Goal: Task Accomplishment & Management: Use online tool/utility

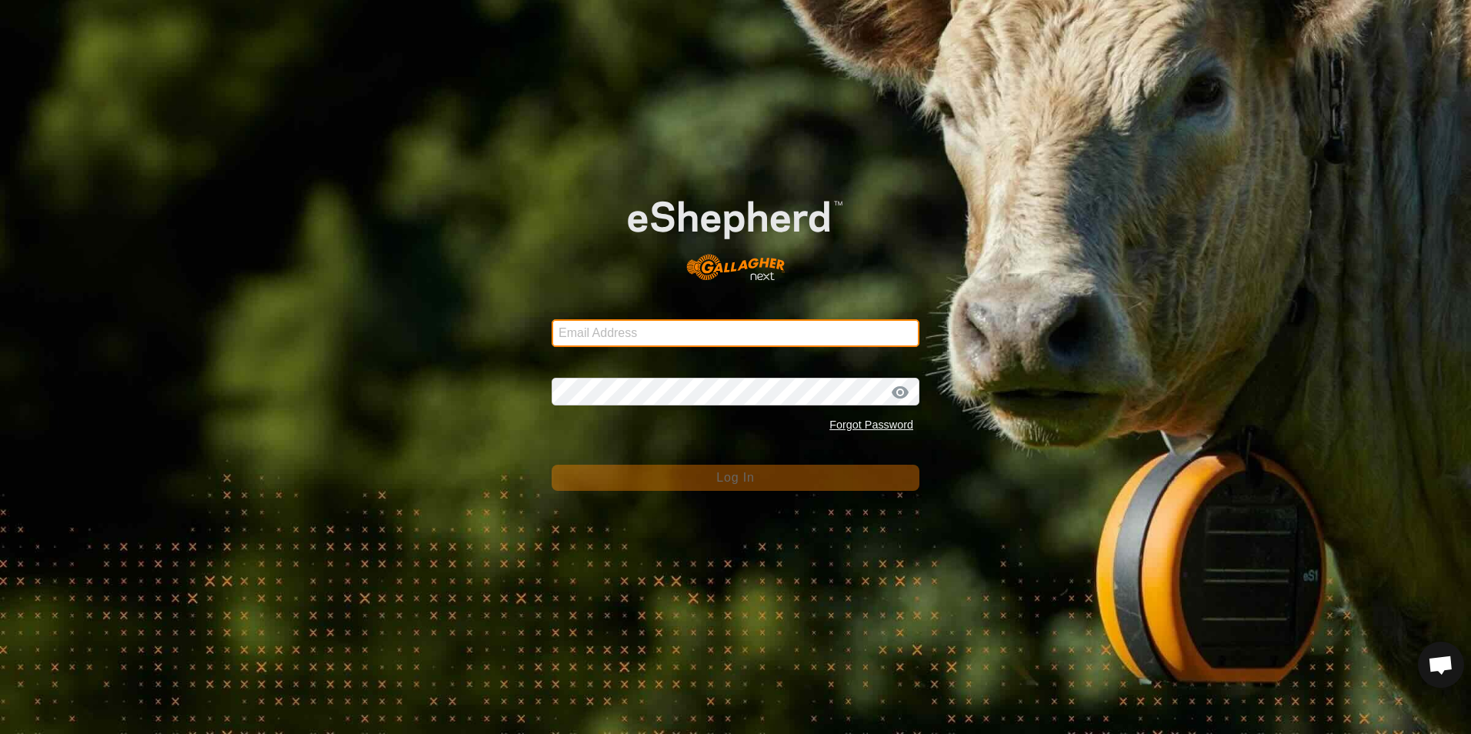
type input "[EMAIL_ADDRESS][DOMAIN_NAME]"
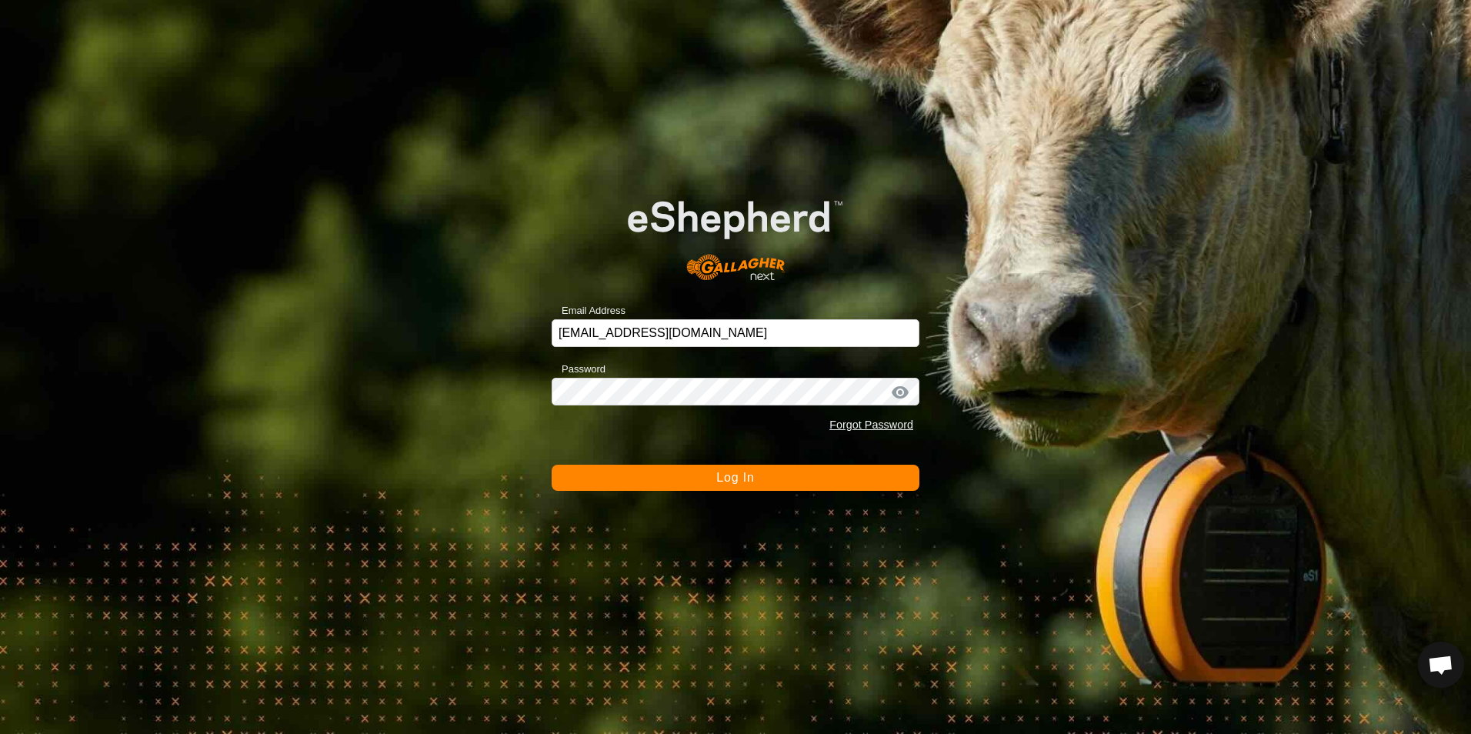
click at [735, 478] on span "Log In" at bounding box center [735, 477] width 38 height 13
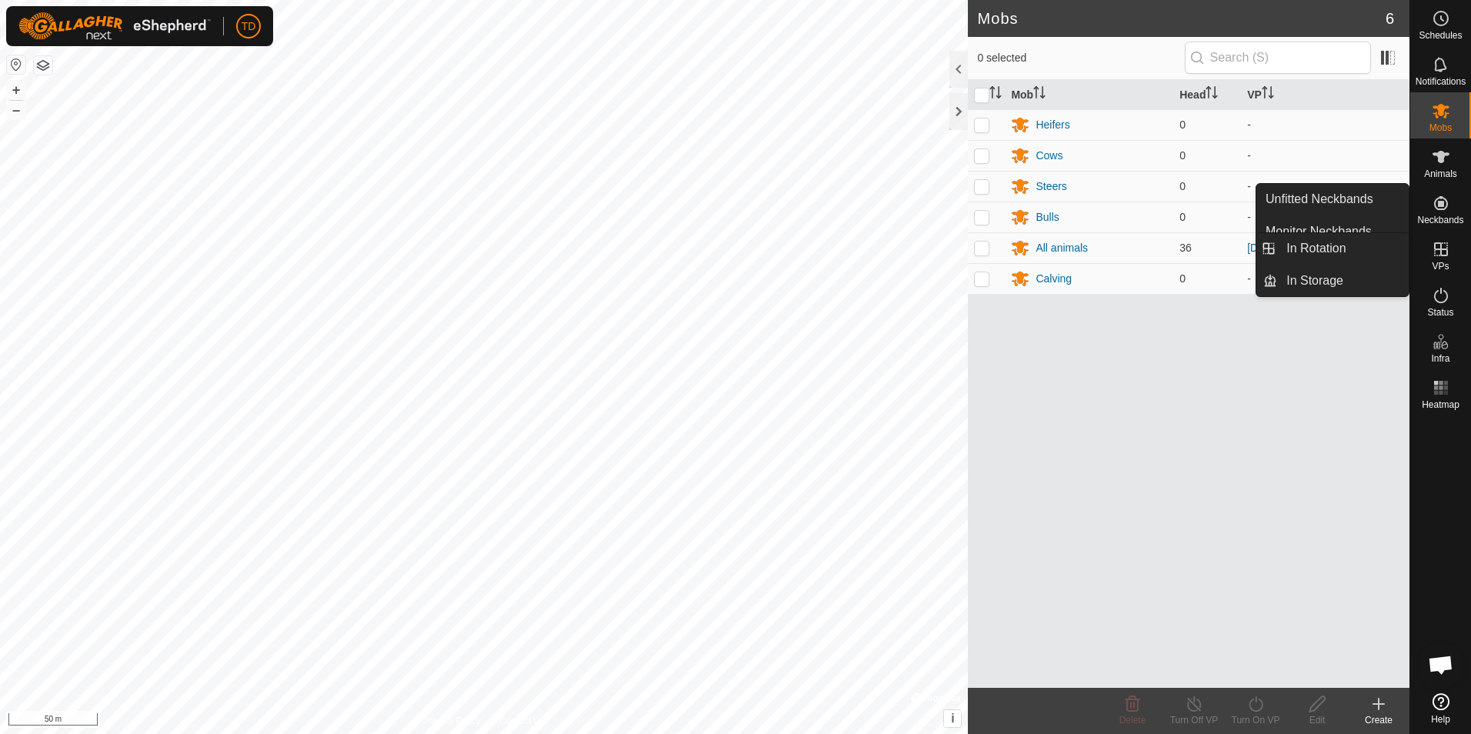
click at [1443, 252] on icon at bounding box center [1440, 249] width 18 height 18
click at [1341, 254] on link "In Rotation" at bounding box center [1343, 248] width 132 height 31
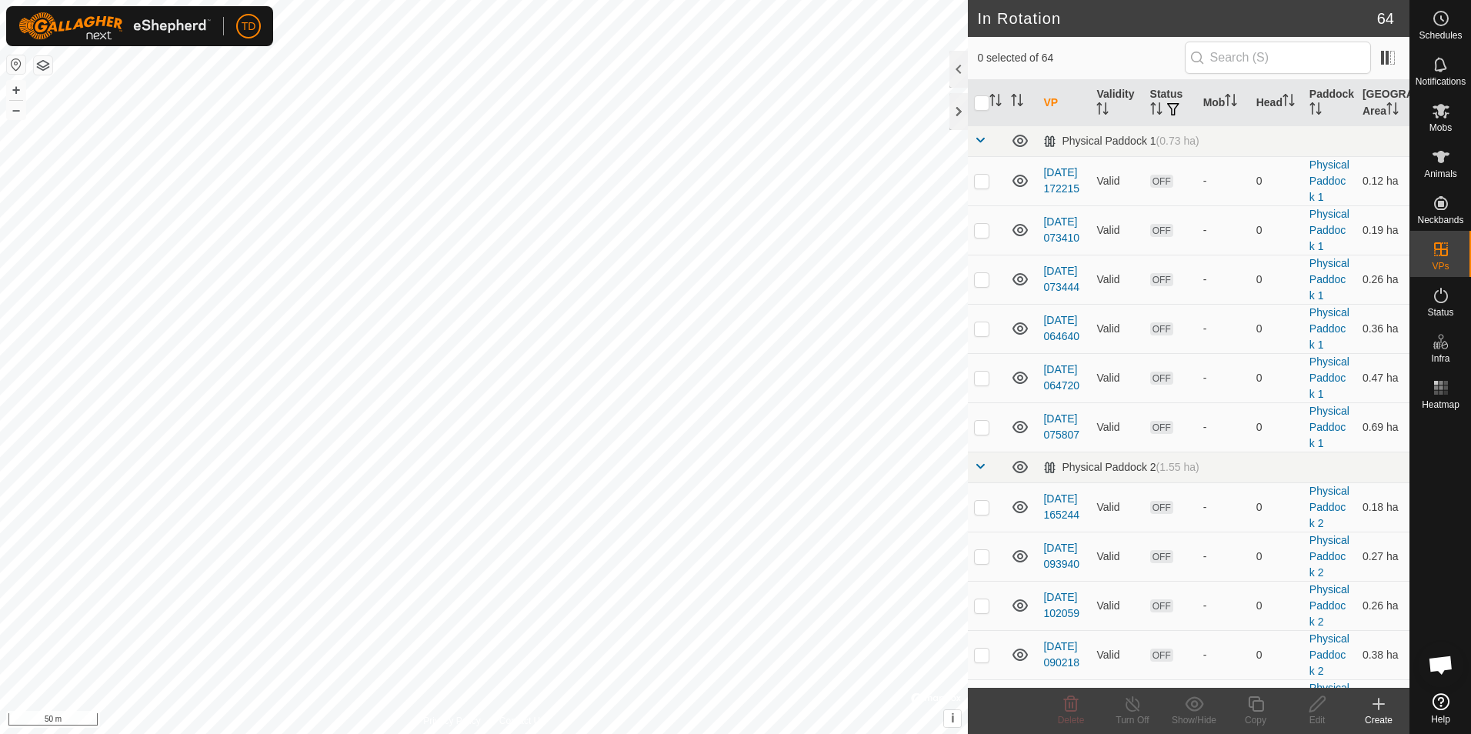
click at [1378, 708] on icon at bounding box center [1378, 703] width 0 height 11
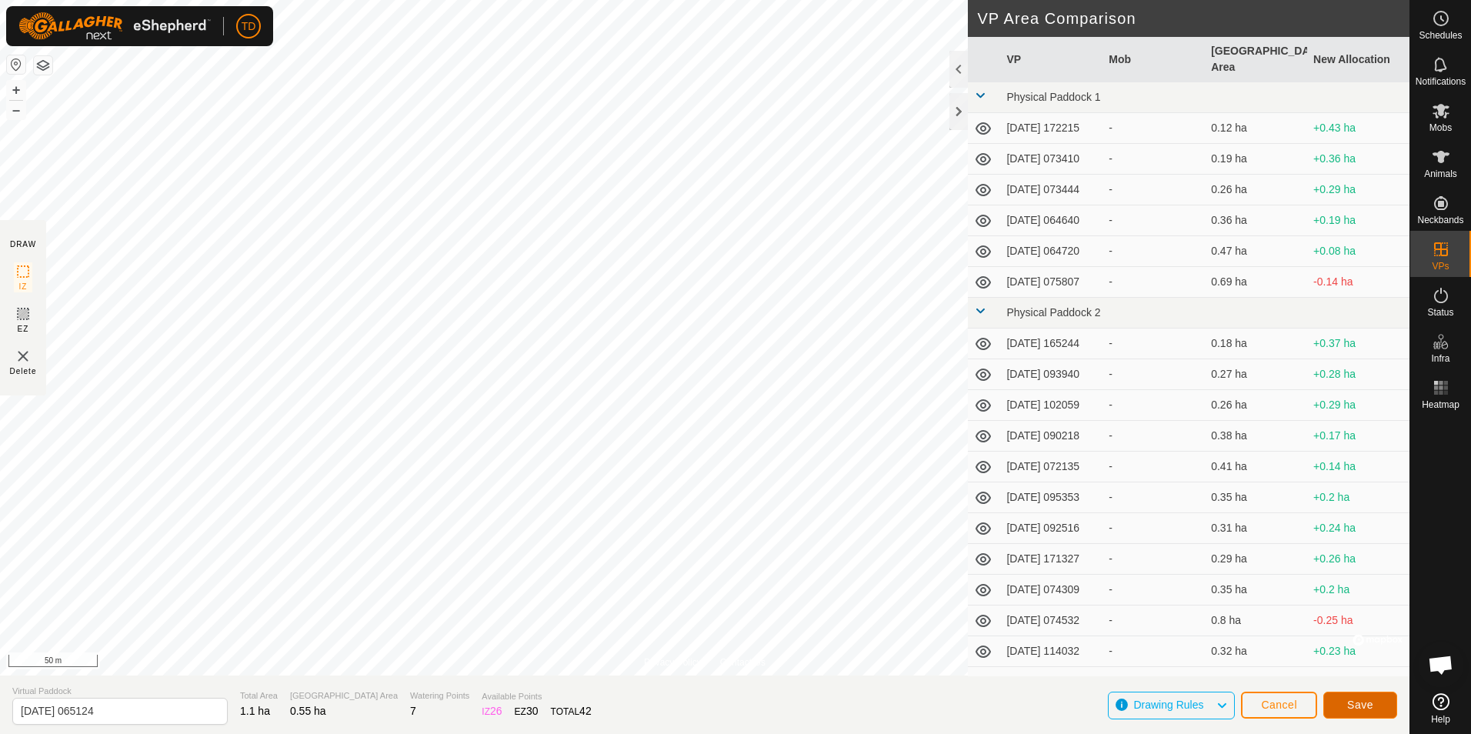
click at [1354, 701] on span "Save" at bounding box center [1360, 704] width 26 height 12
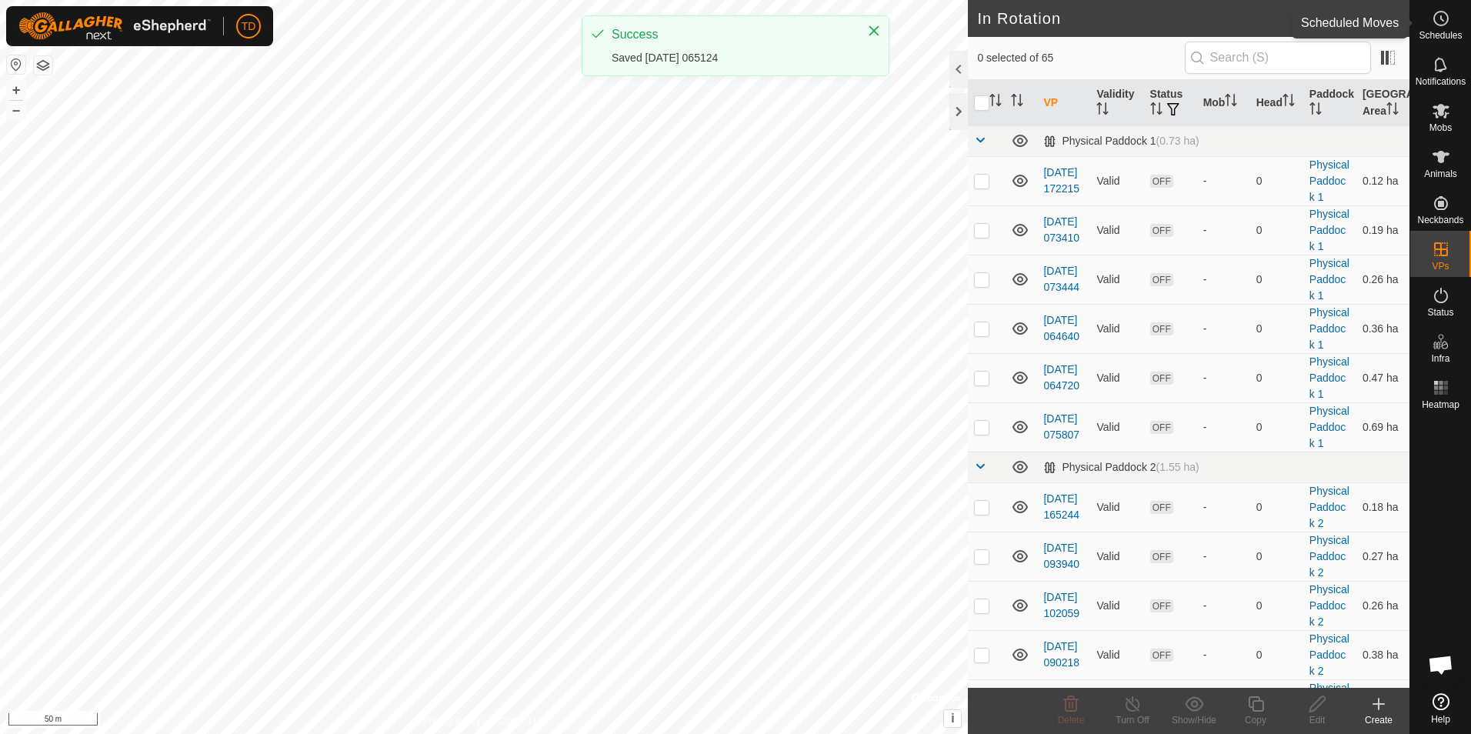
click at [1440, 25] on circle at bounding box center [1441, 19] width 14 height 14
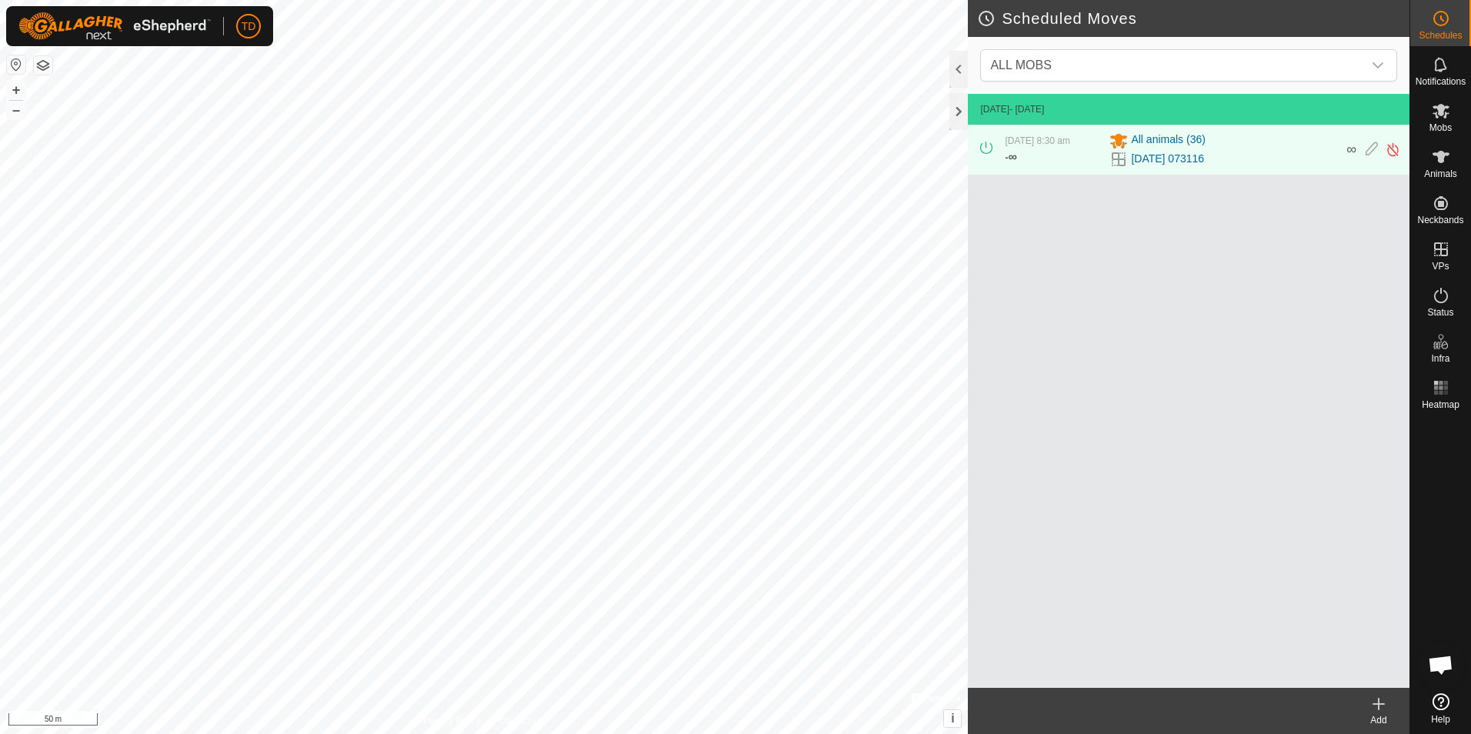
click at [1378, 716] on div "Add" at bounding box center [1378, 720] width 62 height 14
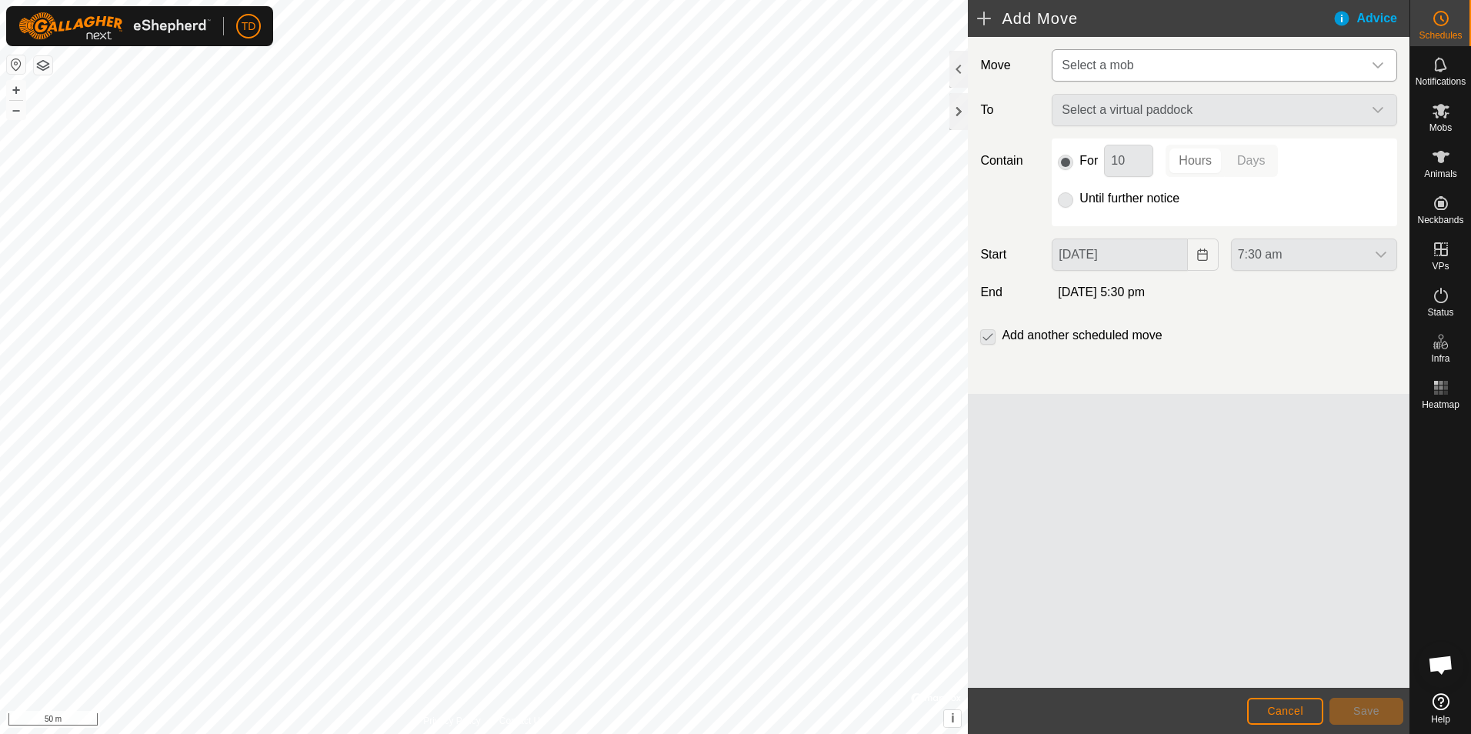
click at [1377, 67] on icon "dropdown trigger" at bounding box center [1377, 65] width 11 height 6
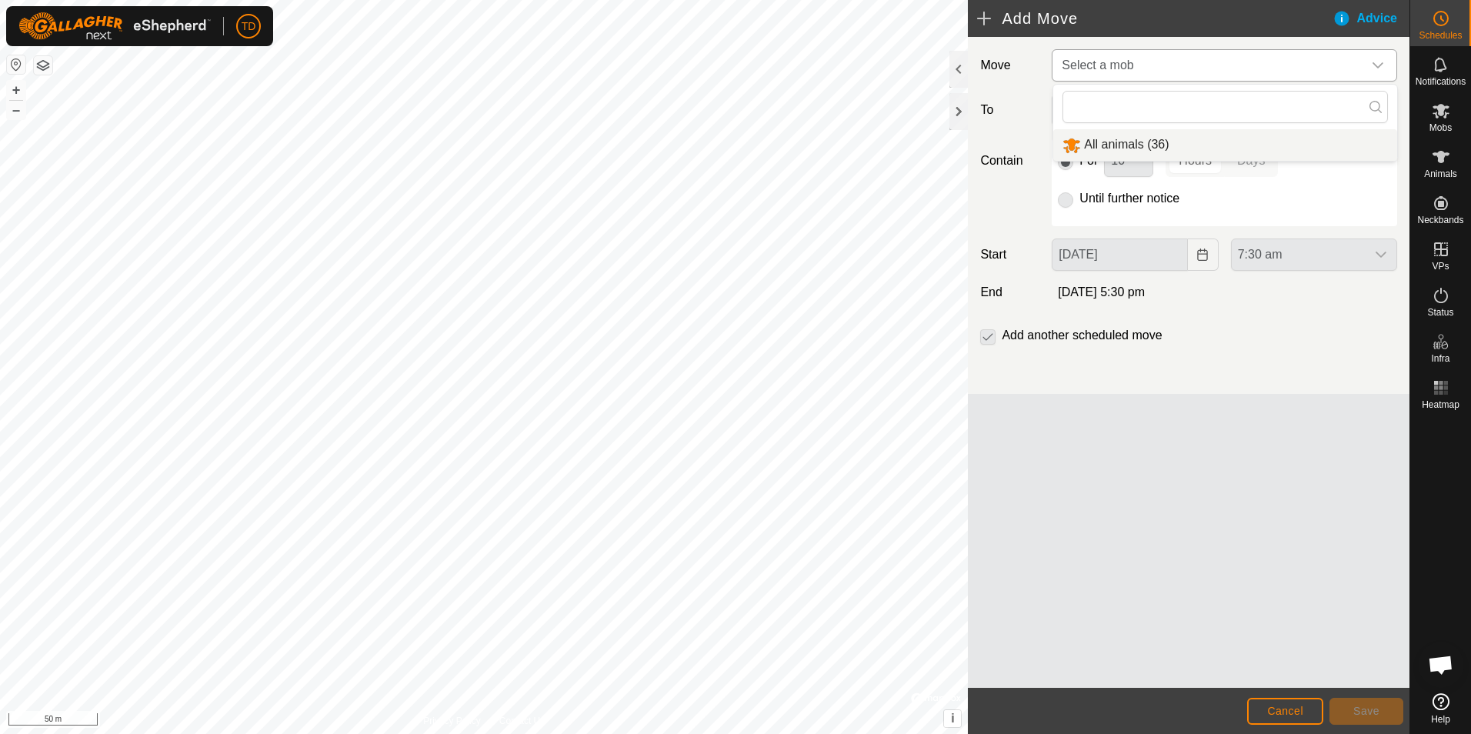
click at [1115, 149] on li "All animals (36)" at bounding box center [1225, 145] width 344 height 32
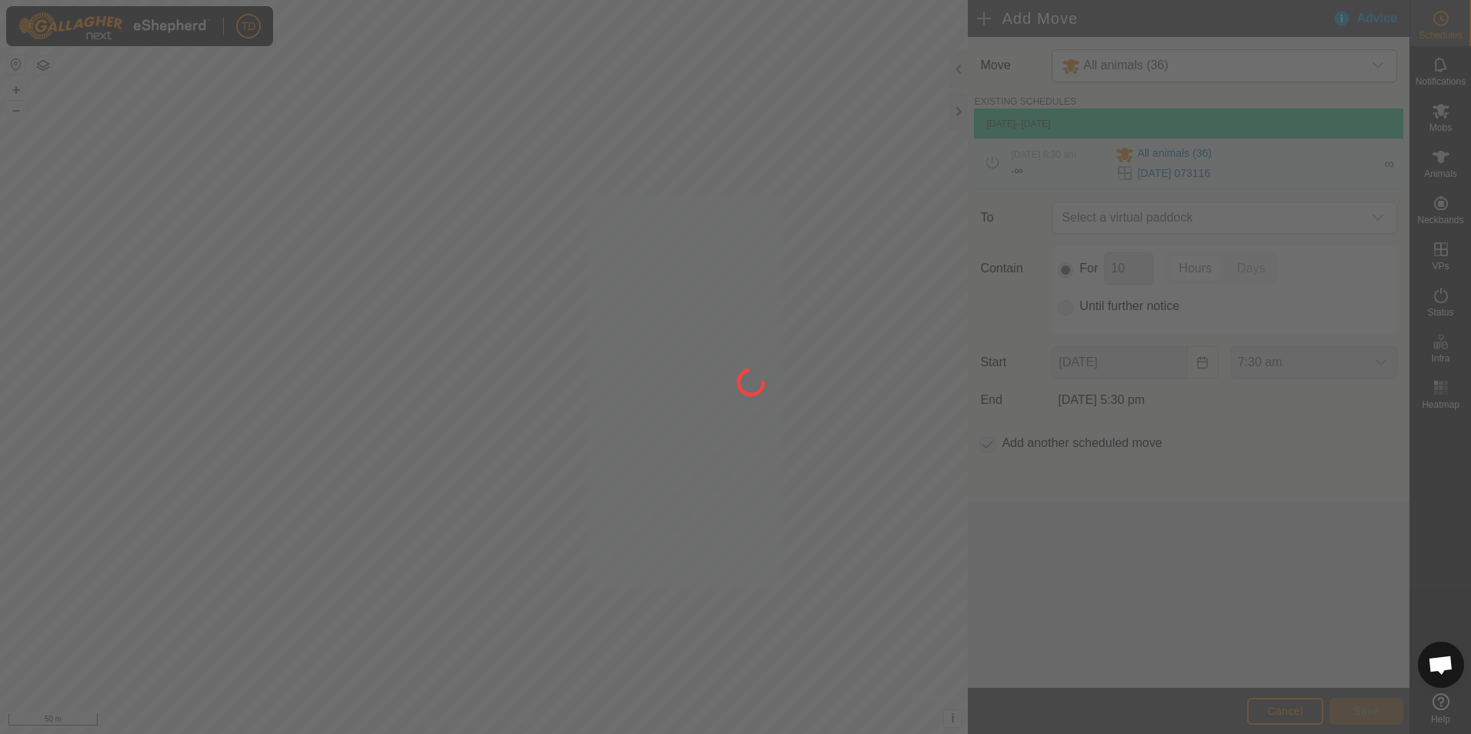
click at [1375, 217] on div at bounding box center [735, 367] width 1471 height 734
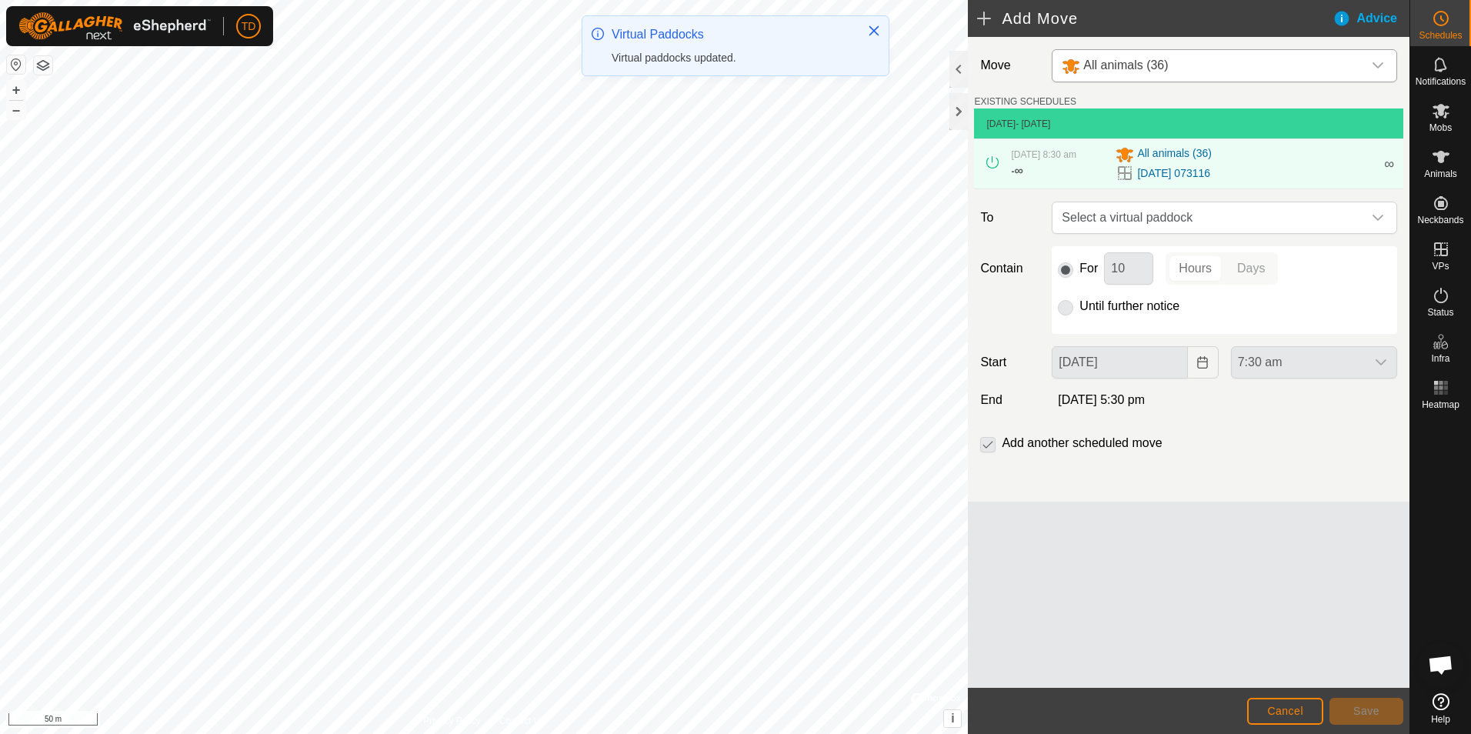
click at [1375, 217] on icon "dropdown trigger" at bounding box center [1377, 218] width 11 height 6
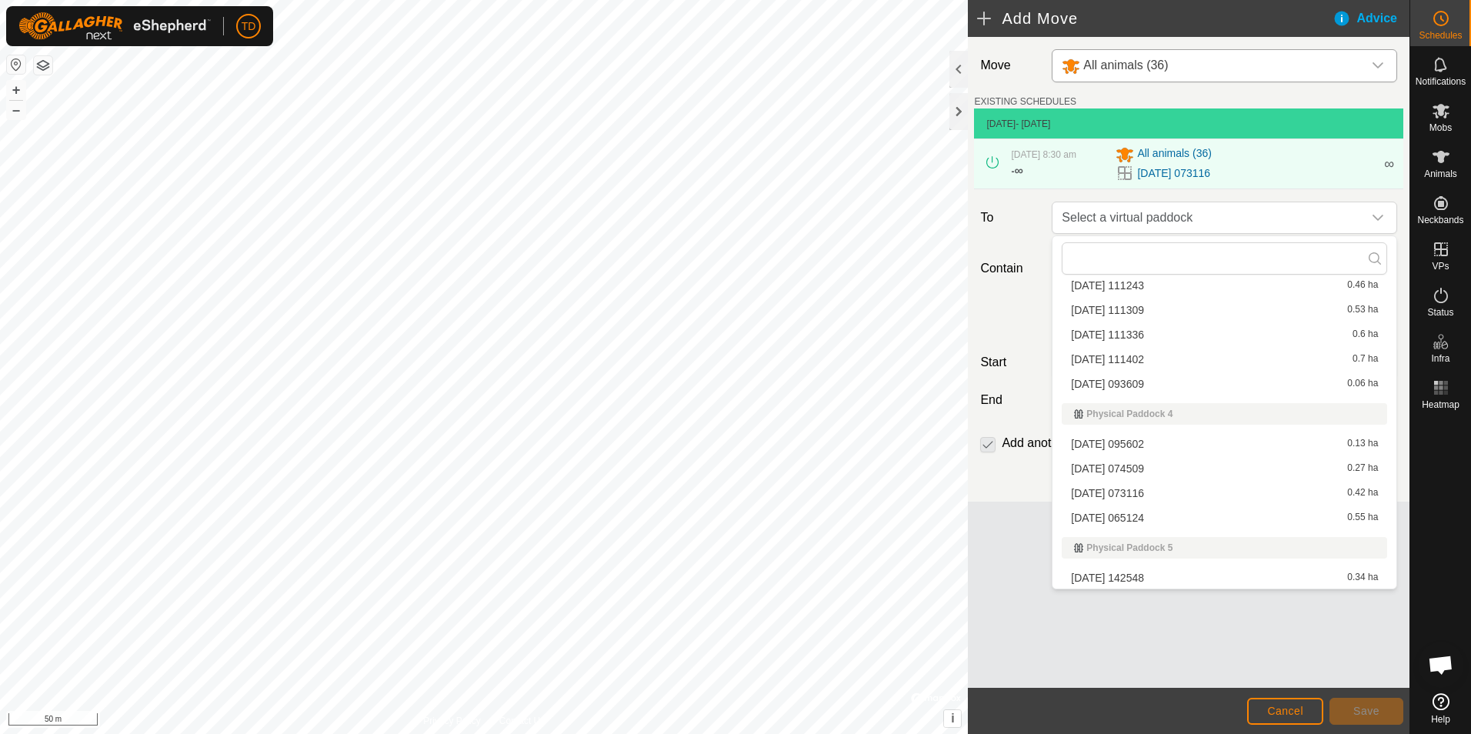
scroll to position [729, 0]
click at [1114, 514] on span "[DATE] 065124" at bounding box center [1107, 516] width 73 height 11
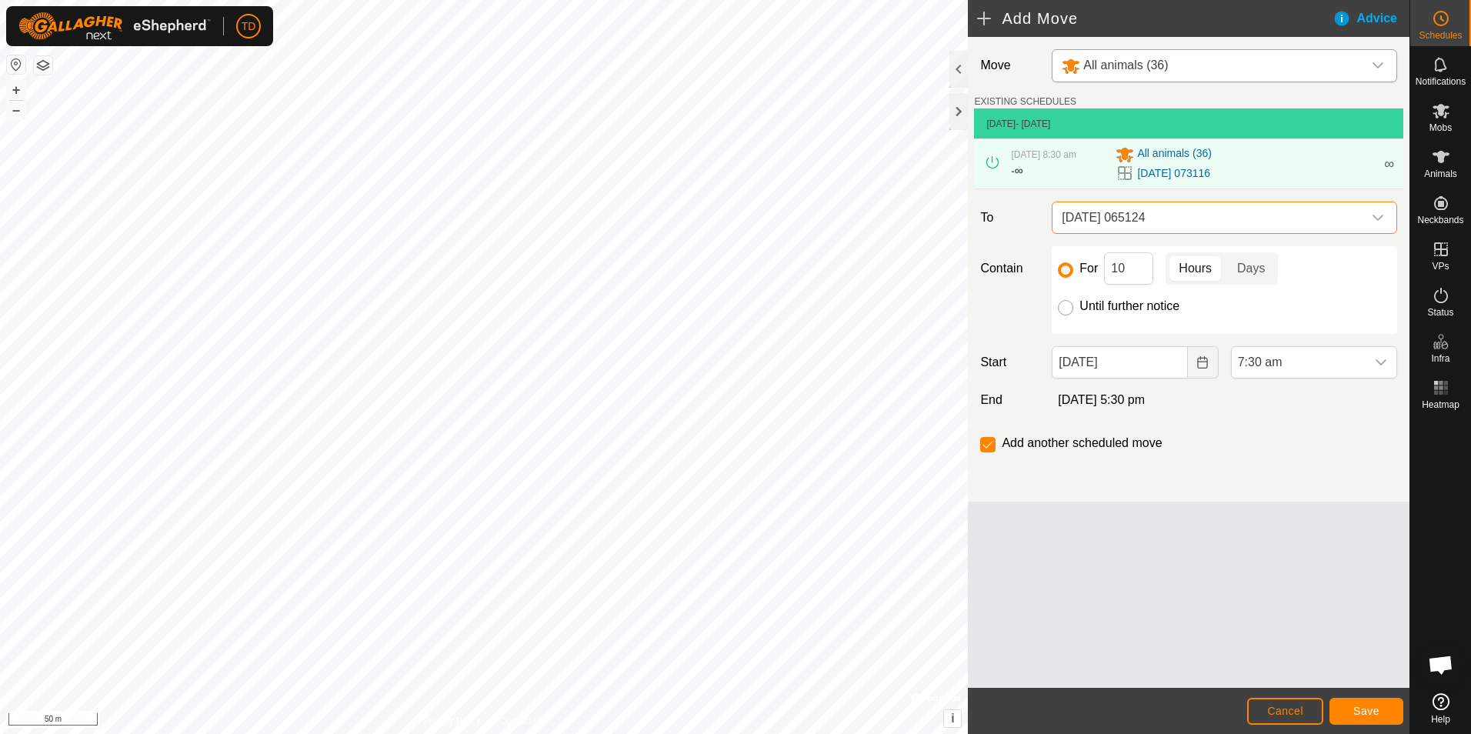
click at [1065, 309] on input "Until further notice" at bounding box center [1065, 307] width 15 height 15
radio input "true"
checkbox input "false"
click at [1379, 714] on button "Save" at bounding box center [1366, 711] width 74 height 27
